Goal: Check status: Check status

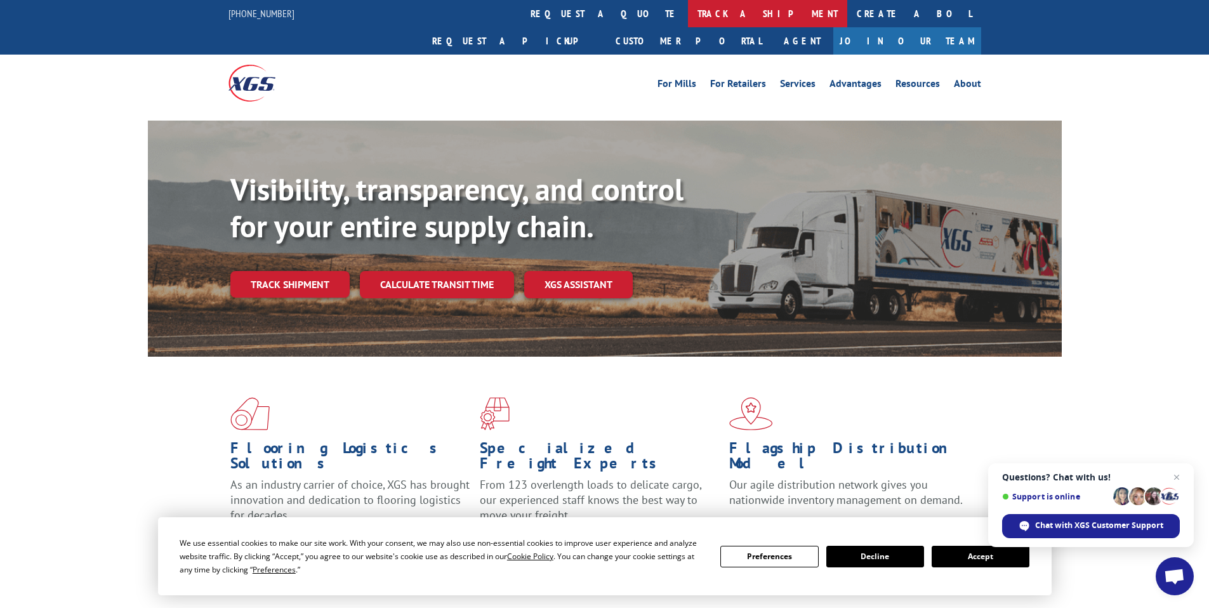
click at [688, 13] on link "track a shipment" at bounding box center [767, 13] width 159 height 27
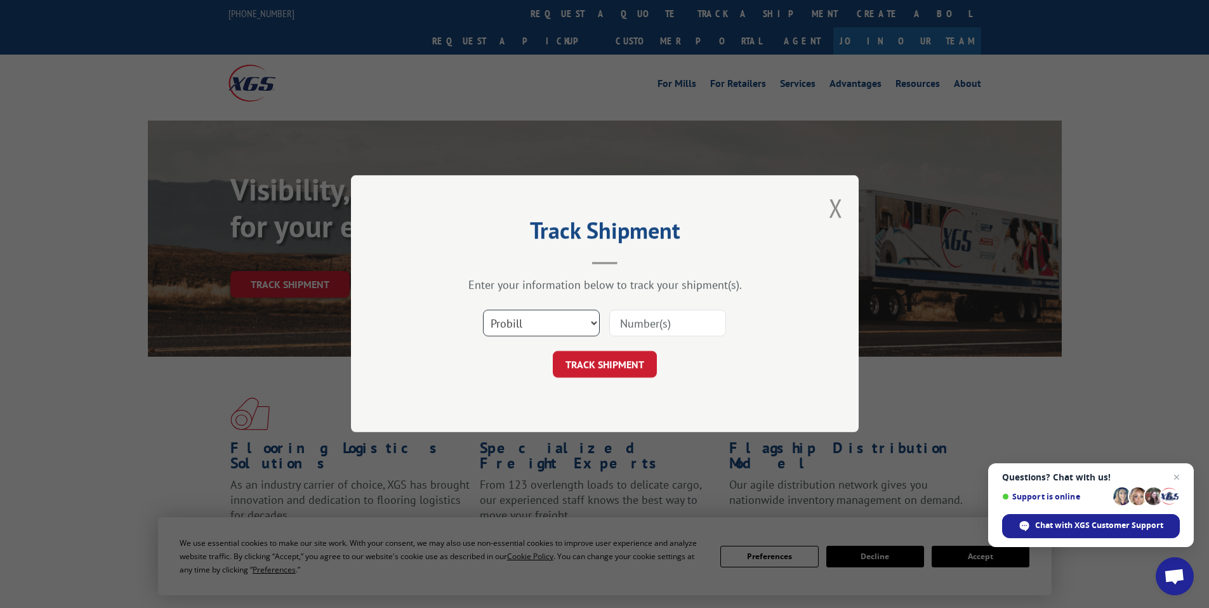
click at [597, 331] on select "Select category... Probill BOL PO" at bounding box center [541, 323] width 117 height 27
select select "po"
click at [483, 310] on select "Select category... Probill BOL PO" at bounding box center [541, 323] width 117 height 27
click at [651, 329] on input at bounding box center [667, 323] width 117 height 27
type input "c"
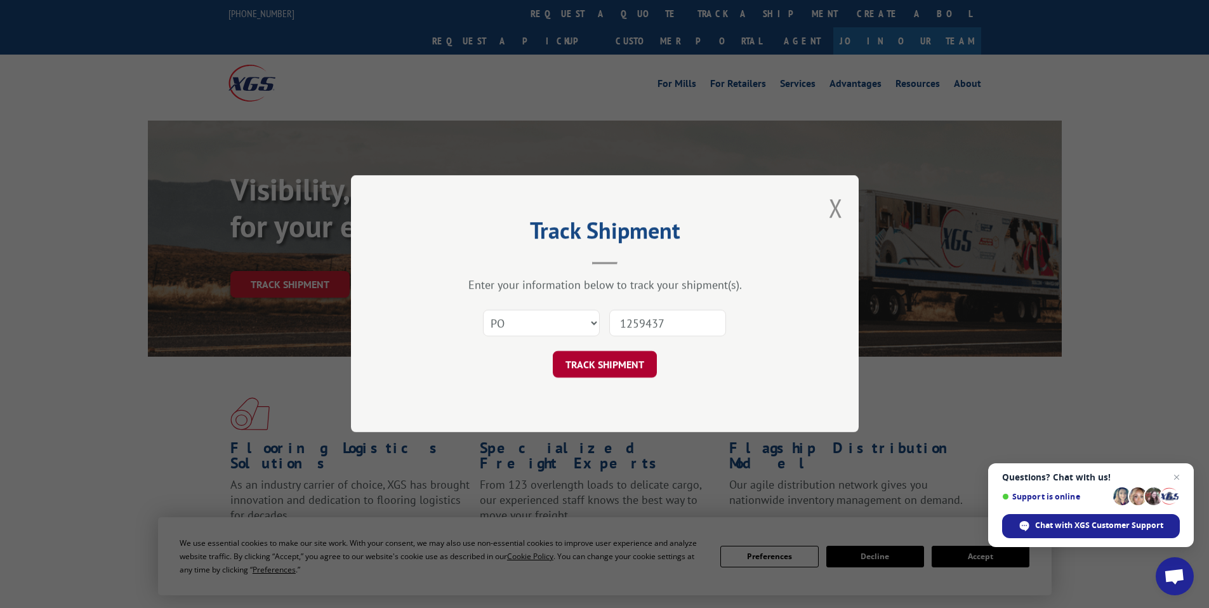
type input "1259437"
click at [604, 369] on button "TRACK SHIPMENT" at bounding box center [605, 365] width 104 height 27
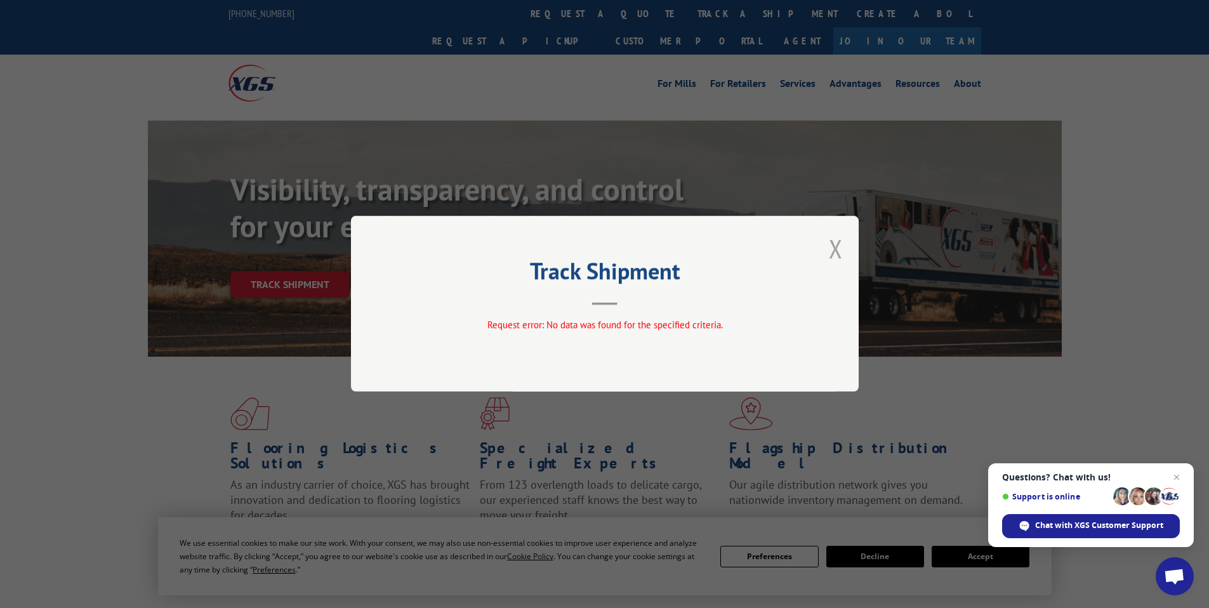
click at [841, 252] on button "Close modal" at bounding box center [836, 249] width 14 height 34
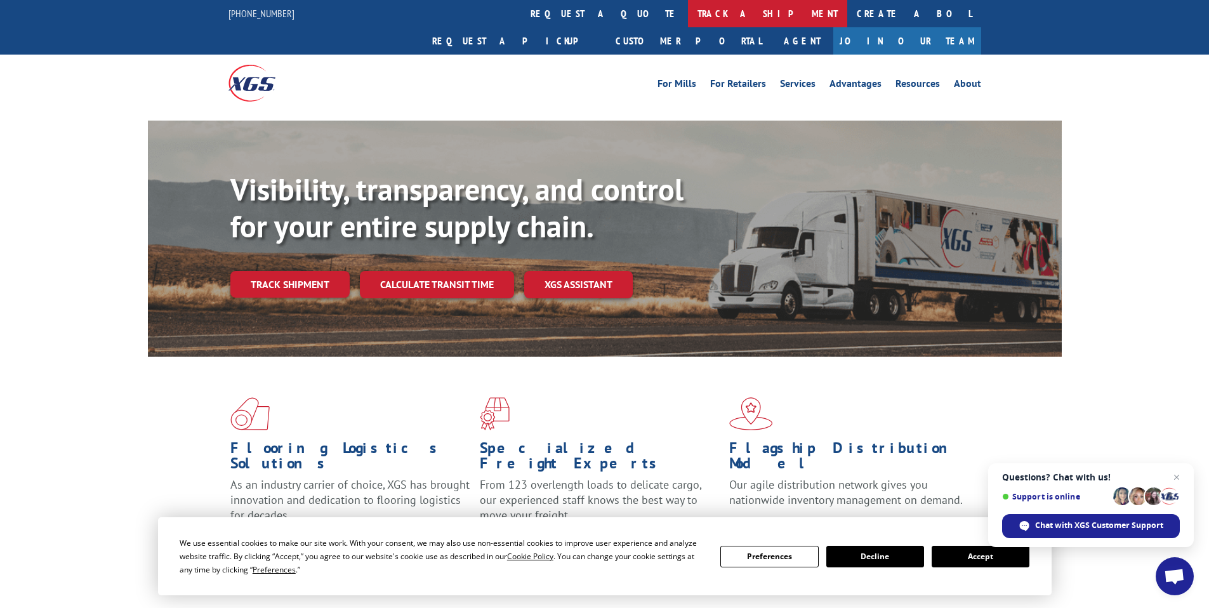
click at [688, 17] on link "track a shipment" at bounding box center [767, 13] width 159 height 27
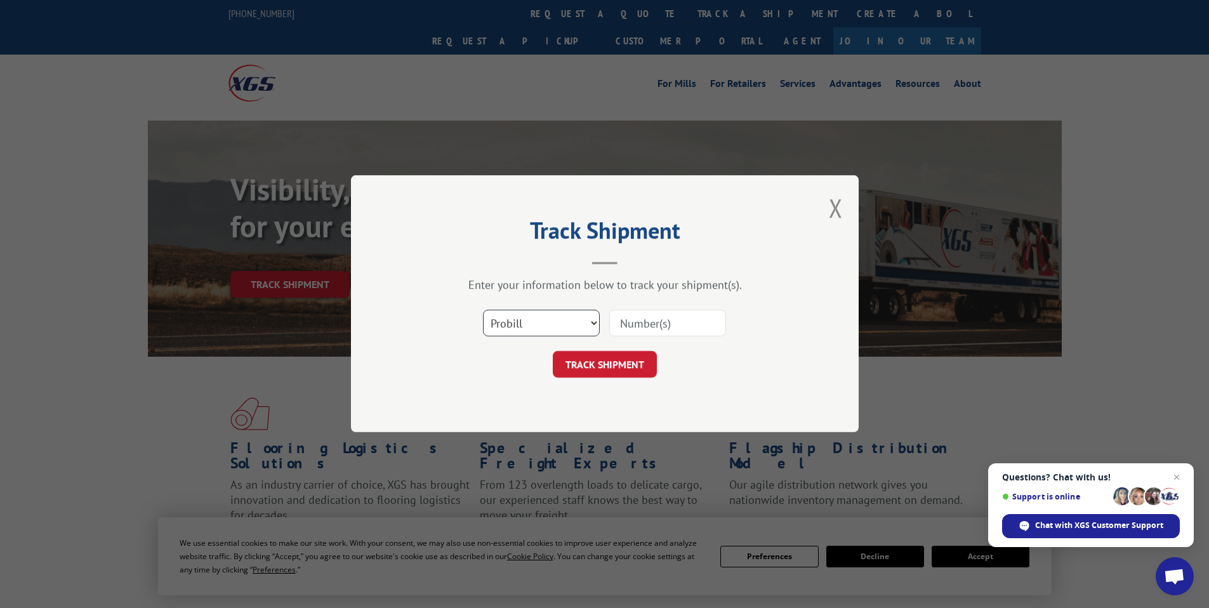
click at [520, 321] on select "Select category... Probill BOL PO" at bounding box center [541, 323] width 117 height 27
select select "po"
click at [483, 310] on select "Select category... Probill BOL PO" at bounding box center [541, 323] width 117 height 27
click at [675, 324] on input at bounding box center [667, 323] width 117 height 27
type input "c"
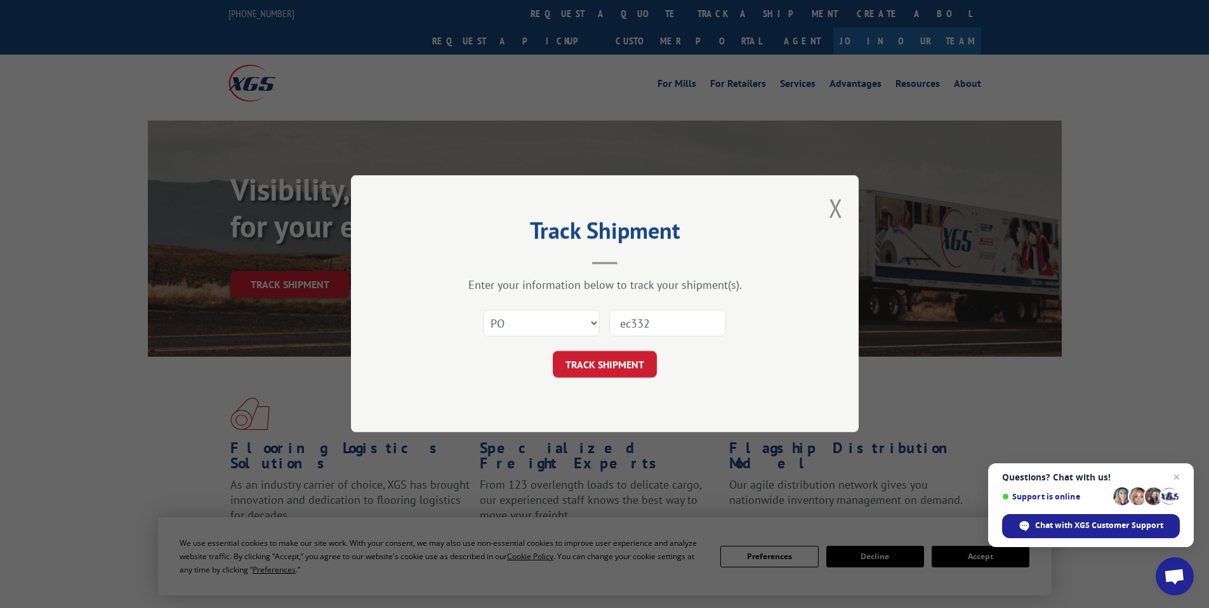
type input "ec3328"
click button "TRACK SHIPMENT" at bounding box center [605, 365] width 104 height 27
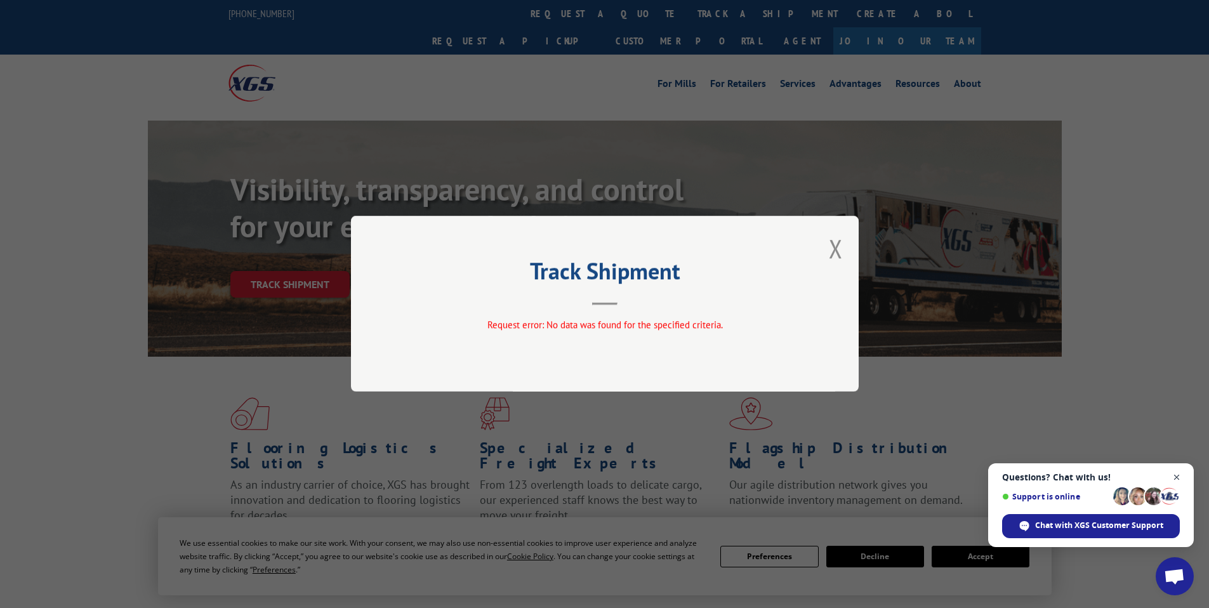
click at [1182, 479] on span "Close chat" at bounding box center [1177, 478] width 16 height 16
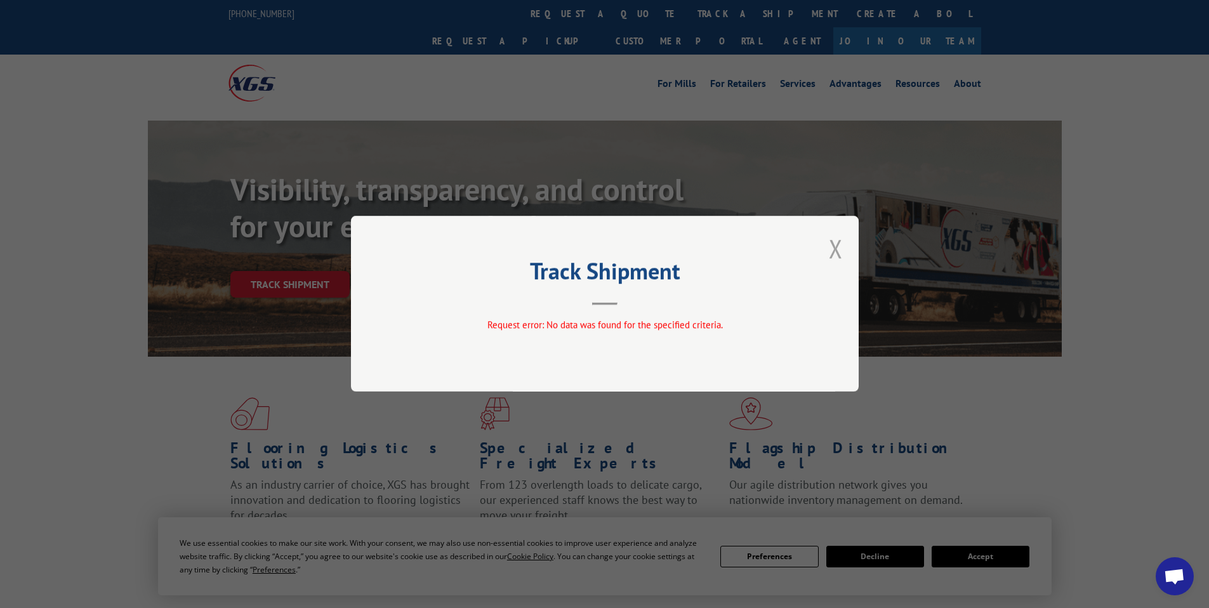
click at [833, 261] on button "Close modal" at bounding box center [836, 249] width 14 height 34
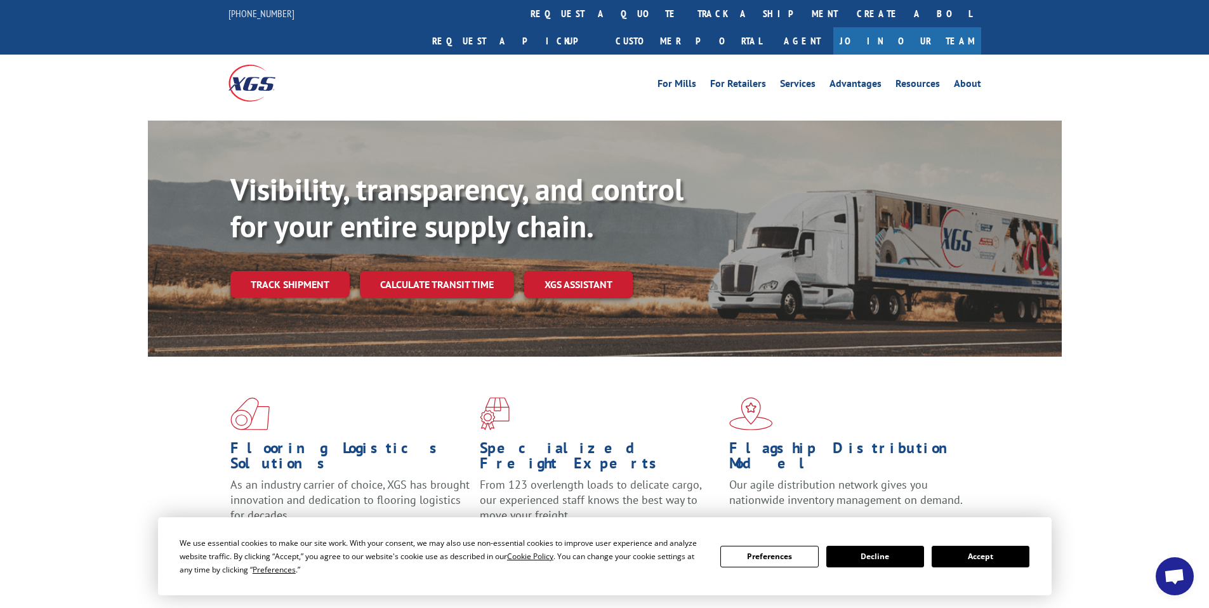
click at [880, 555] on button "Decline" at bounding box center [875, 557] width 98 height 22
